Goal: Navigation & Orientation: Find specific page/section

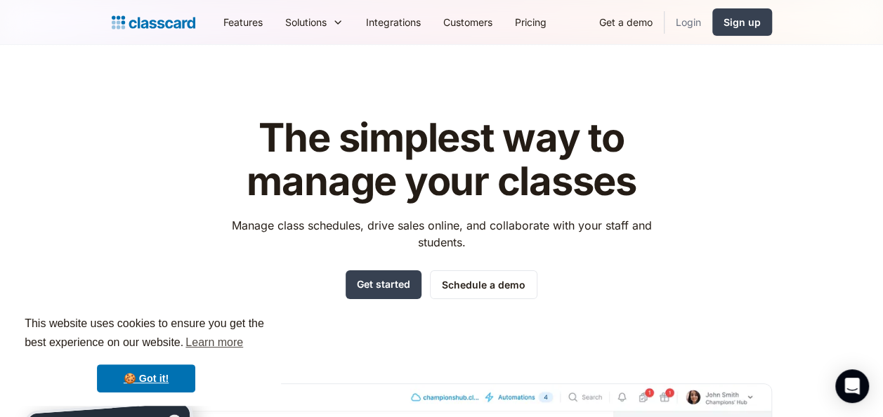
click at [691, 27] on link "Login" at bounding box center [688, 22] width 48 height 32
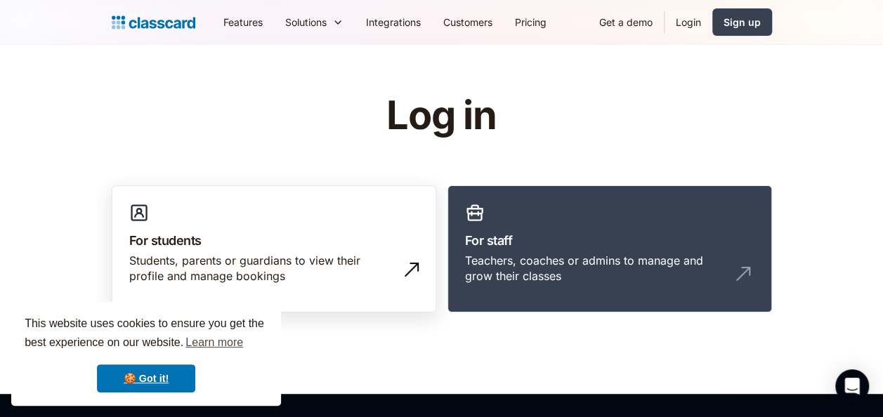
click at [324, 242] on h3 "For students" at bounding box center [273, 240] width 289 height 19
